Goal: Browse casually

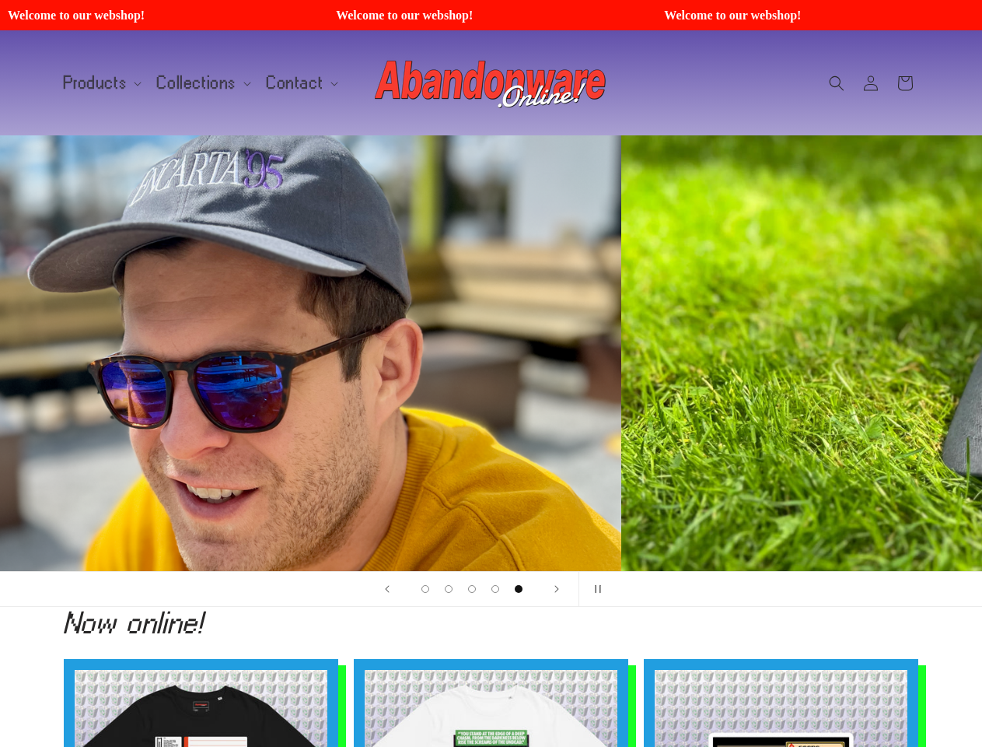
scroll to position [0, 3930]
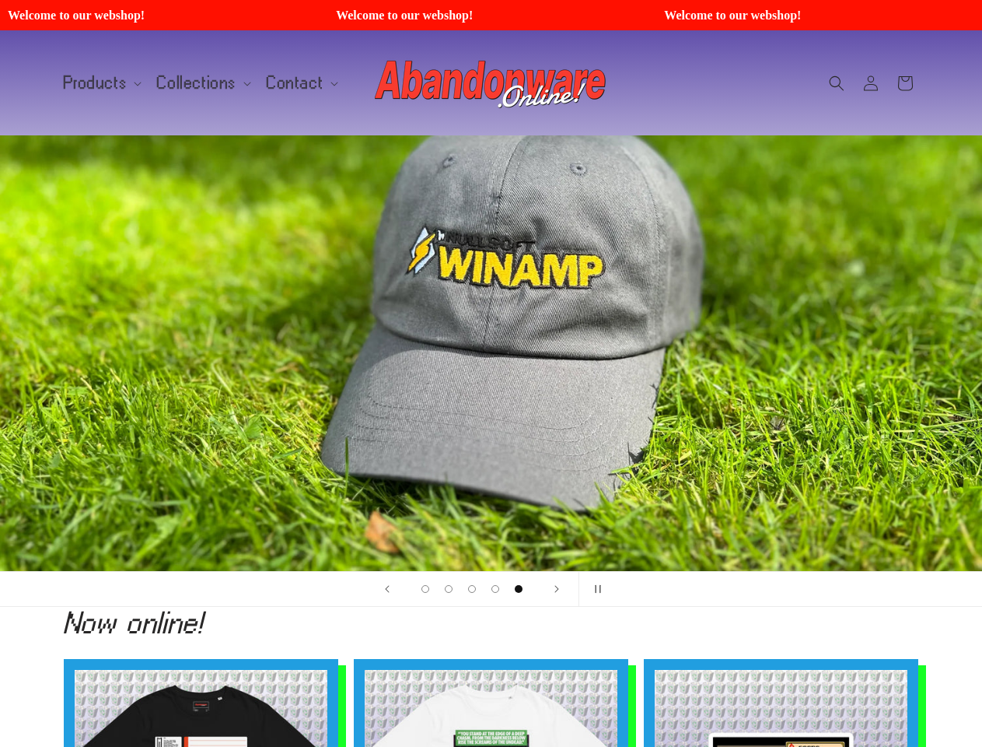
click at [491, 373] on div "5 of 5" at bounding box center [492, 353] width 350 height 62
click at [100, 83] on span "Products" at bounding box center [96, 83] width 64 height 14
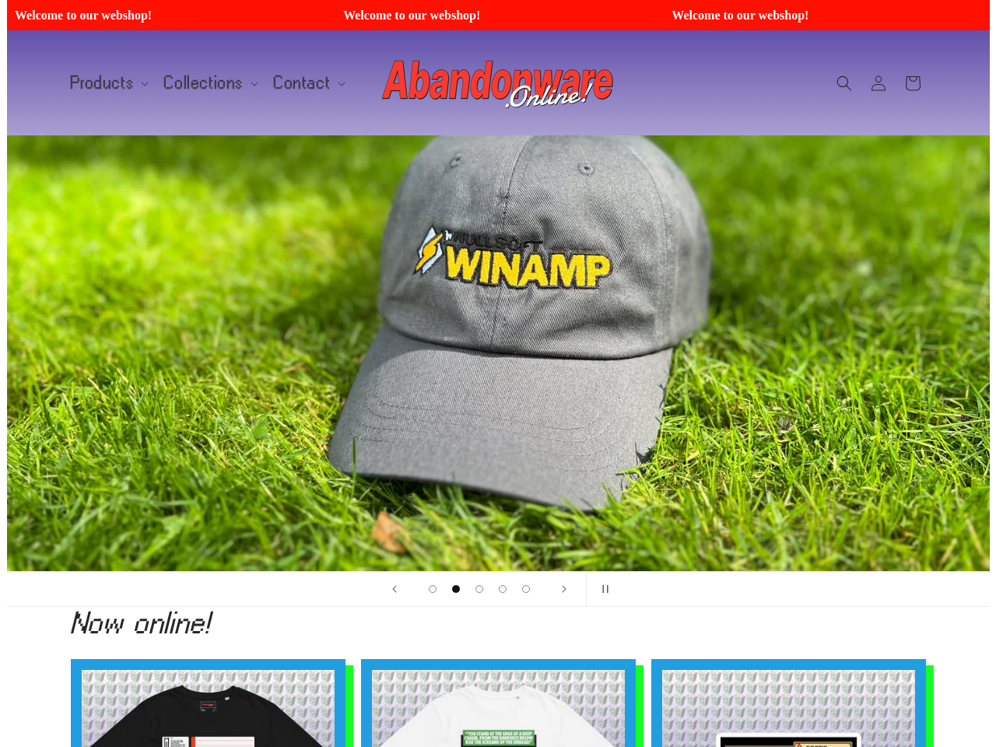
scroll to position [0, 0]
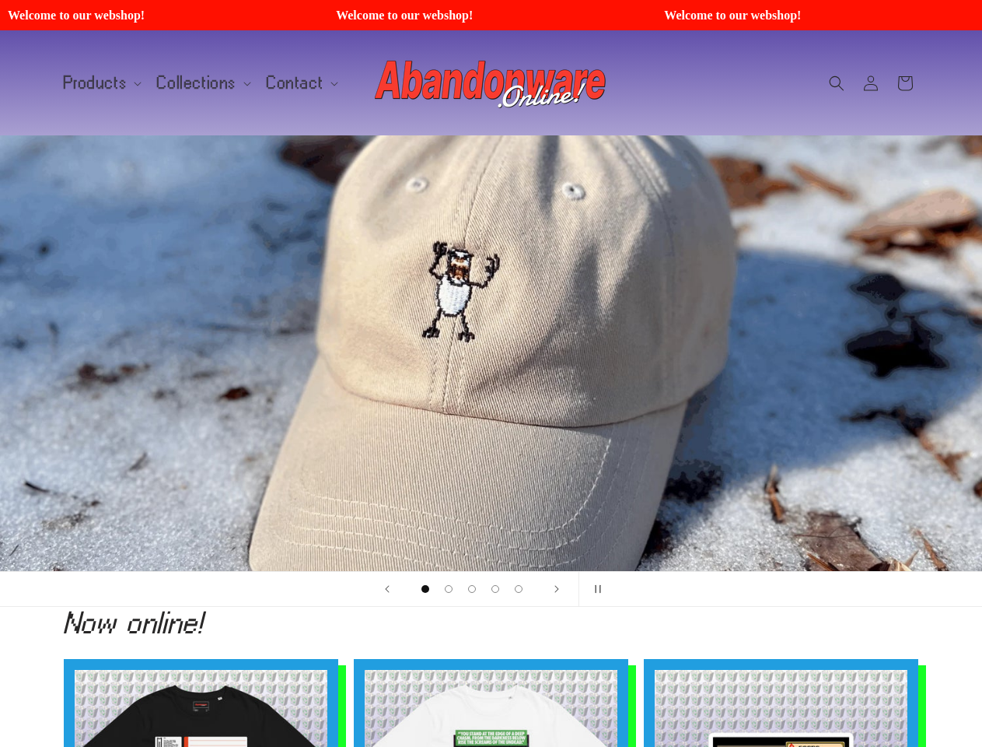
click at [198, 83] on span "Collections" at bounding box center [196, 83] width 79 height 14
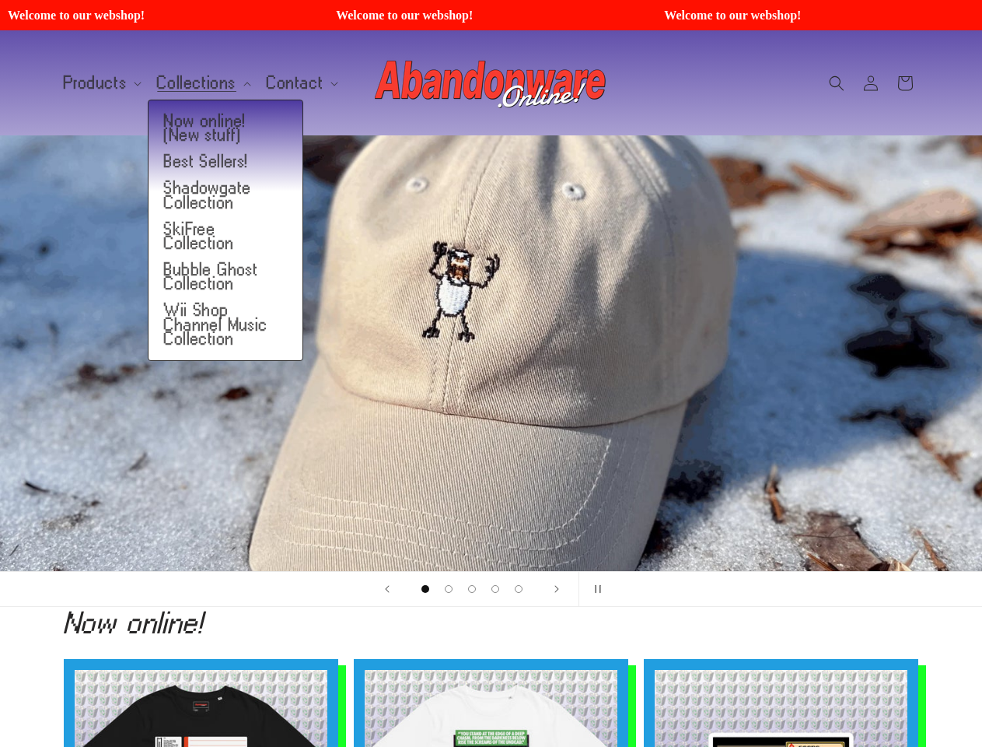
click at [292, 83] on span "Contact" at bounding box center [295, 83] width 57 height 14
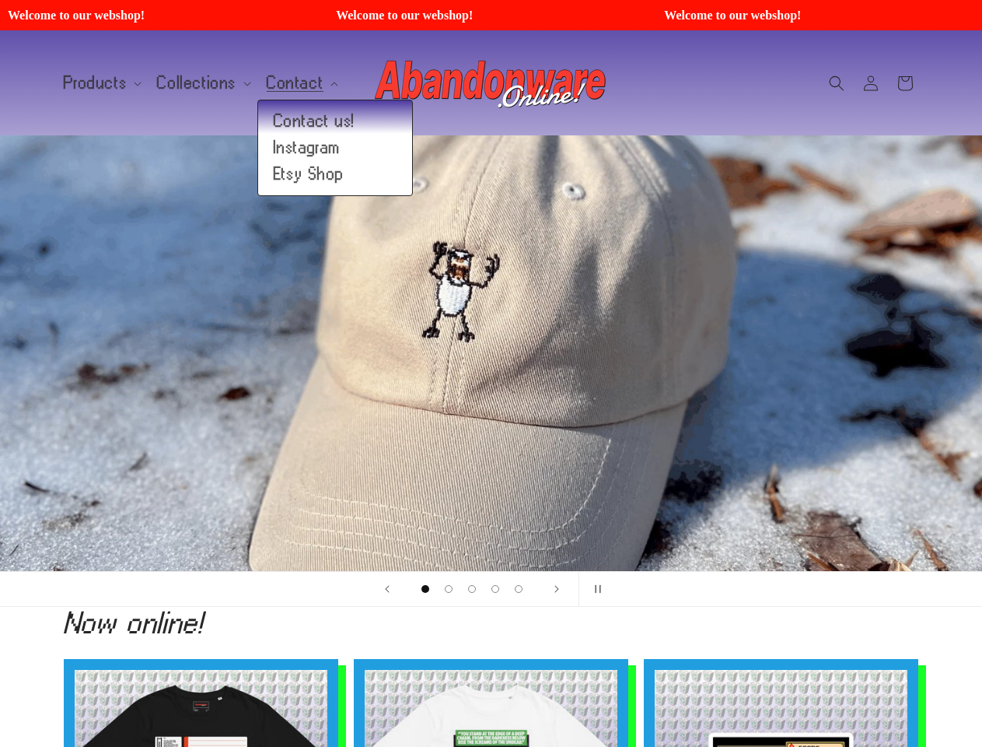
click at [837, 83] on icon "Search" at bounding box center [837, 83] width 16 height 16
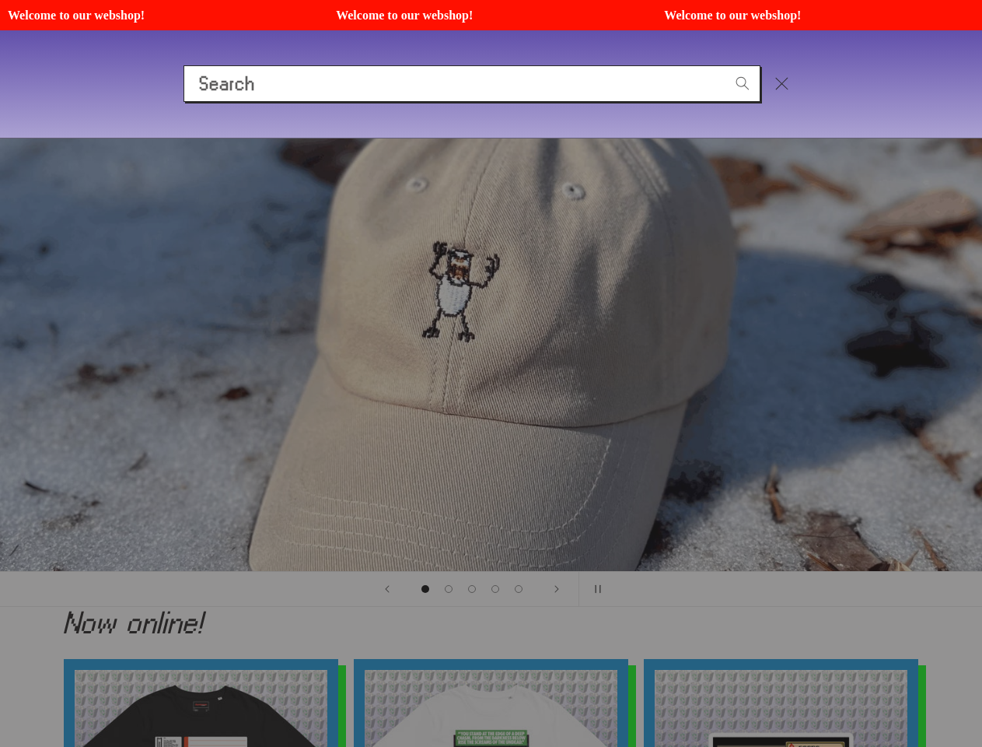
click at [839, 100] on div "Search" at bounding box center [491, 83] width 982 height 107
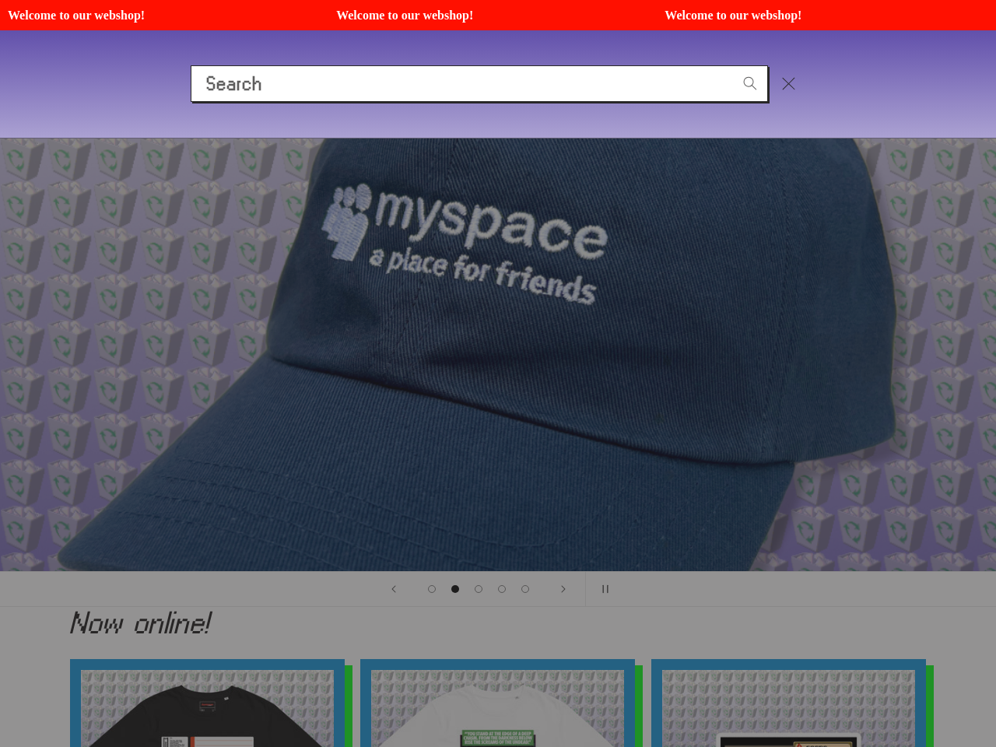
click at [0, 84] on div "Search" at bounding box center [0, 84] width 0 height 0
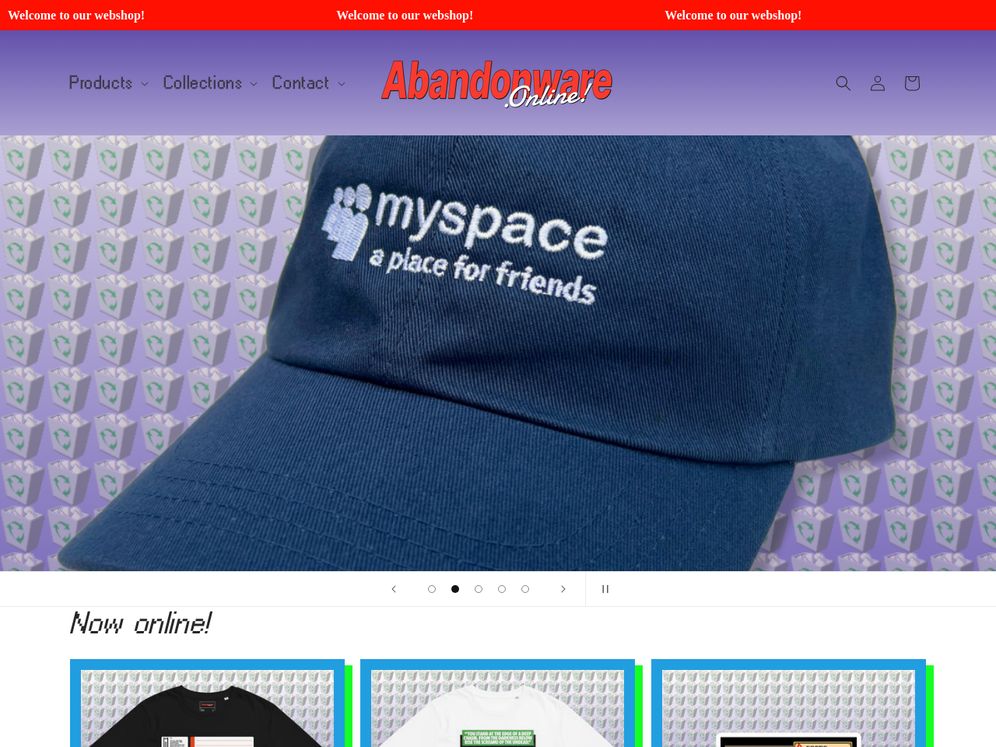
click at [428, 589] on span "Load slide 1 of 5" at bounding box center [432, 589] width 8 height 8
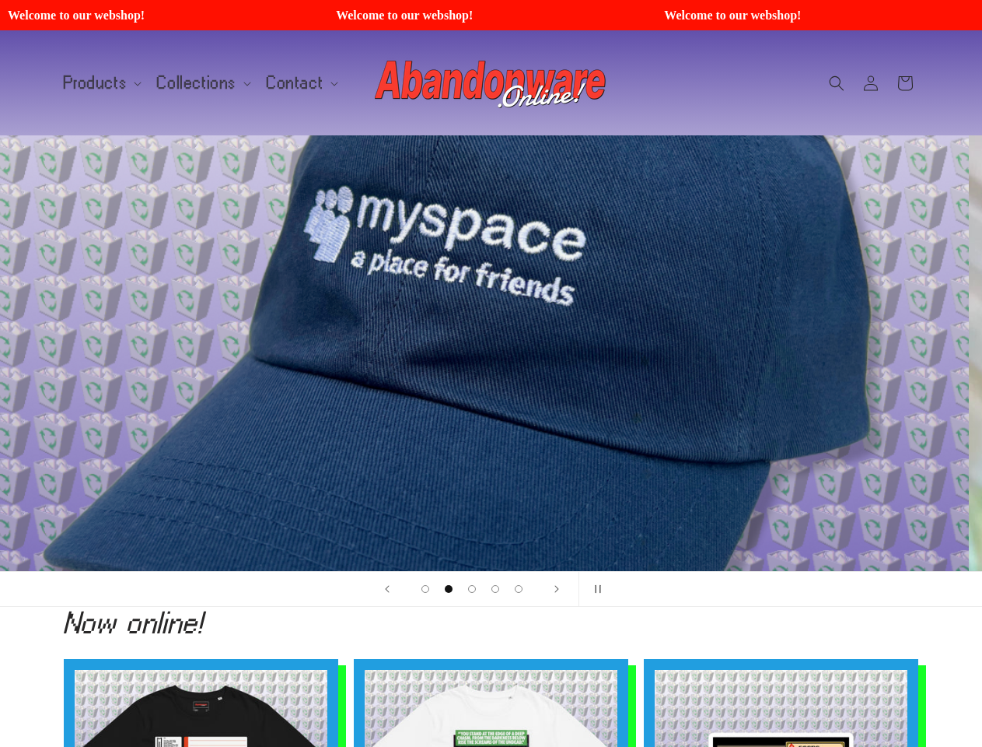
scroll to position [0, 982]
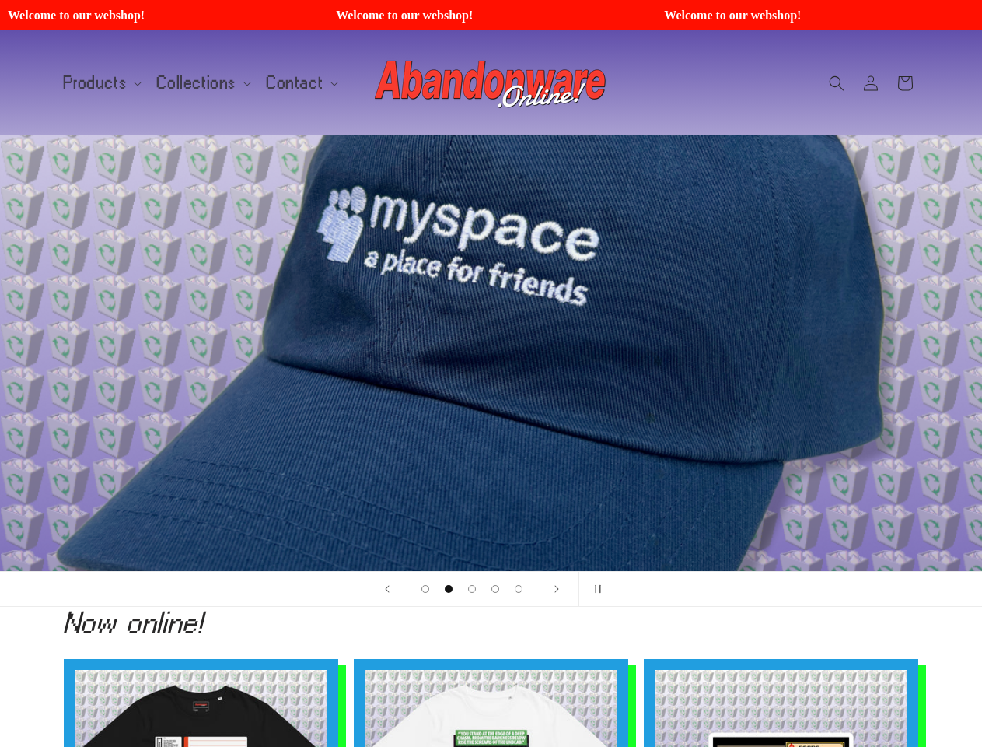
click at [449, 589] on span "Load slide 2 of 5" at bounding box center [449, 589] width 8 height 8
click at [472, 589] on span "Load slide 3 of 5" at bounding box center [472, 589] width 8 height 8
